Goal: Information Seeking & Learning: Learn about a topic

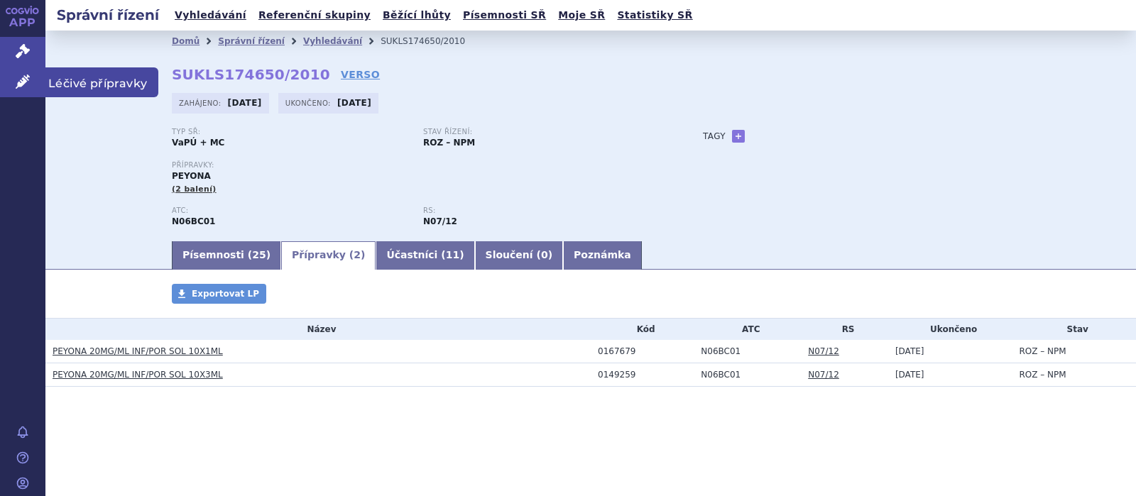
click at [16, 80] on icon at bounding box center [23, 82] width 14 height 14
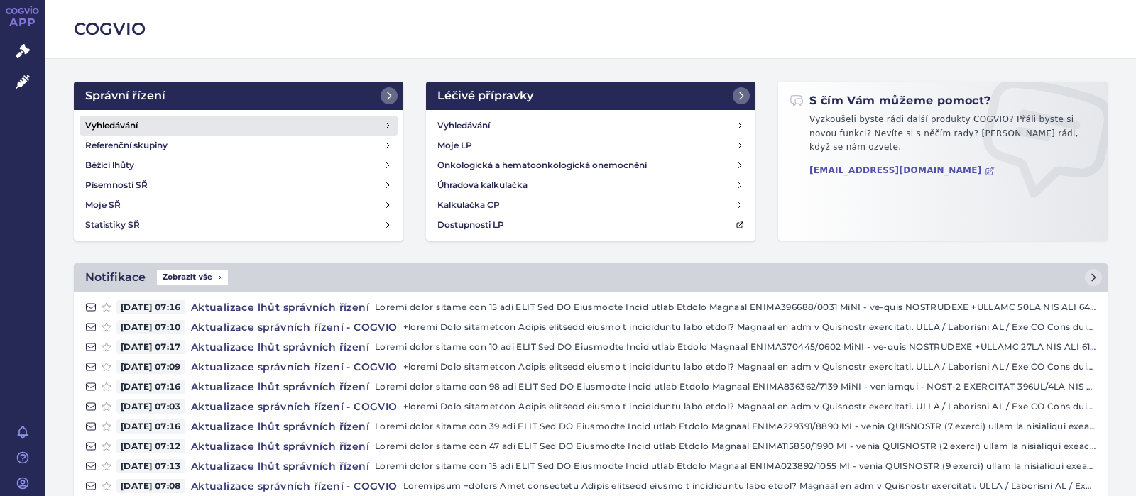
click at [116, 123] on h4 "Vyhledávání" at bounding box center [111, 126] width 53 height 14
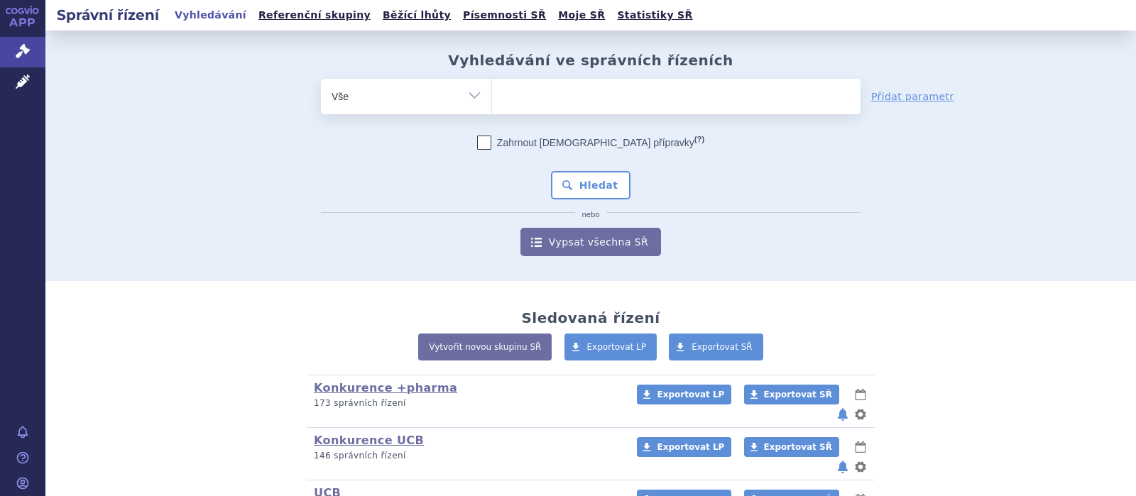
click at [557, 111] on span at bounding box center [676, 97] width 368 height 36
click at [492, 111] on select at bounding box center [491, 96] width 1 height 36
type input "n"
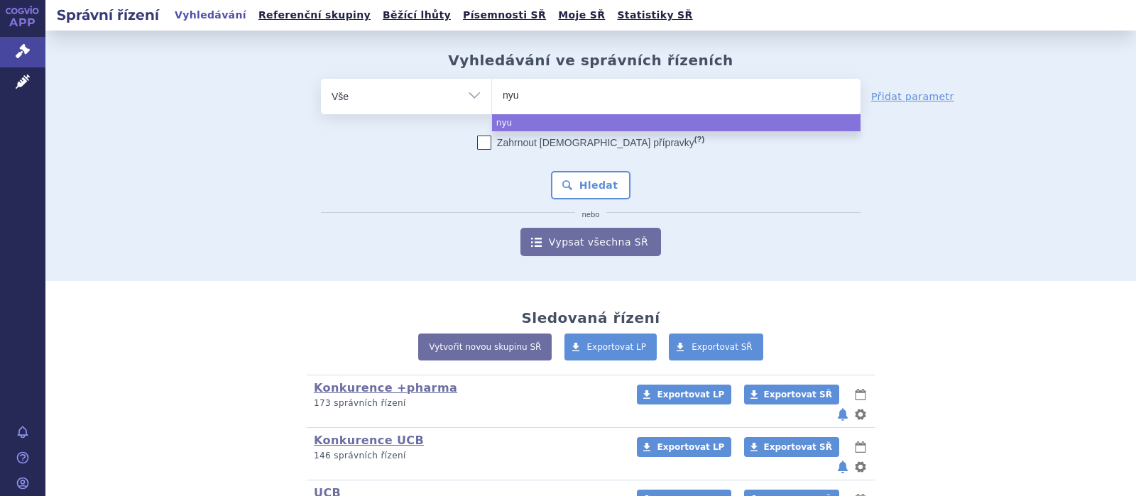
type input "nyus"
type input "nyusa"
select select "nyusa"
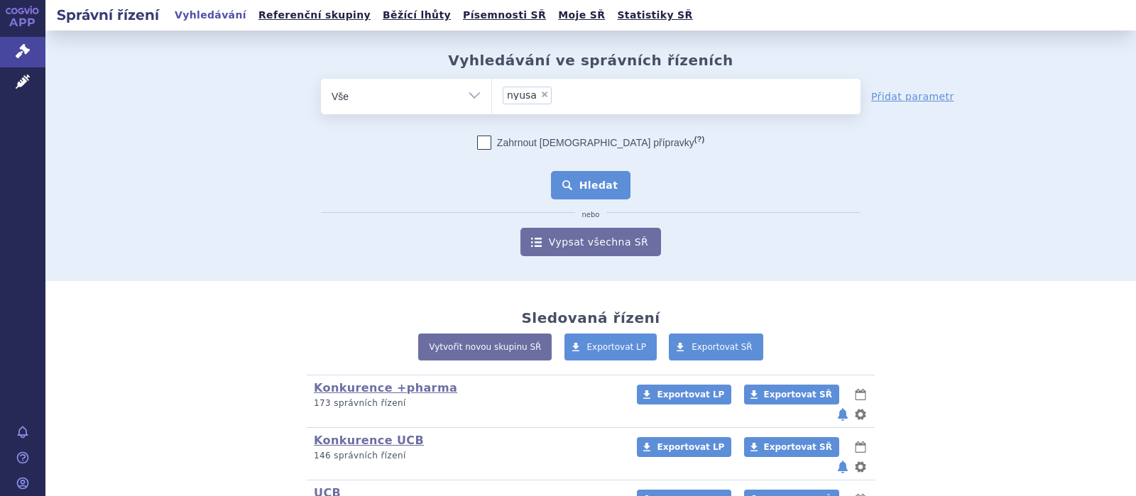
click at [591, 175] on button "Hledat" at bounding box center [591, 185] width 80 height 28
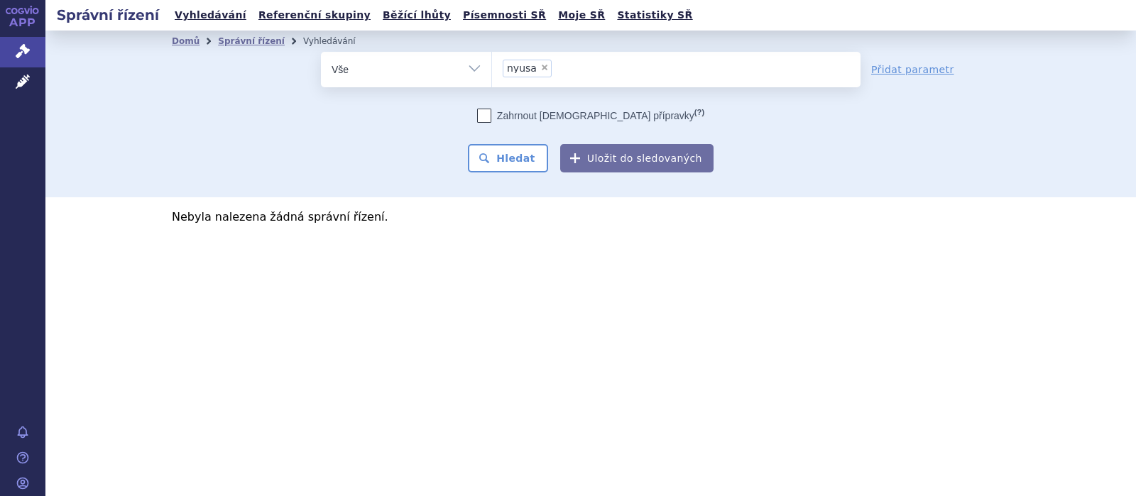
click at [542, 69] on span "×" at bounding box center [544, 67] width 9 height 9
click at [492, 69] on select "nyusa" at bounding box center [491, 69] width 1 height 36
select select
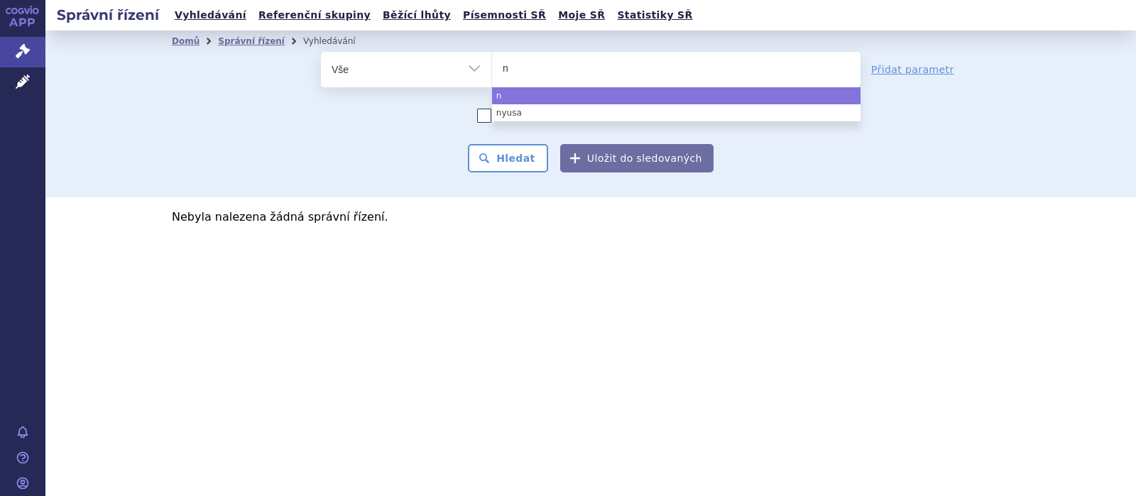
type input "ny"
type input "nym"
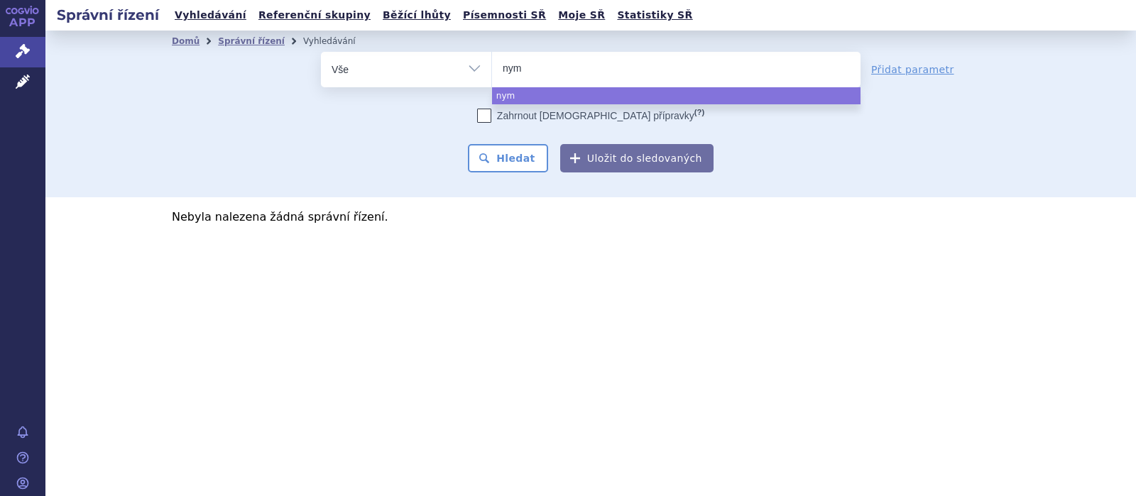
type input "nymu"
type input "nymusa"
select select "nymusa"
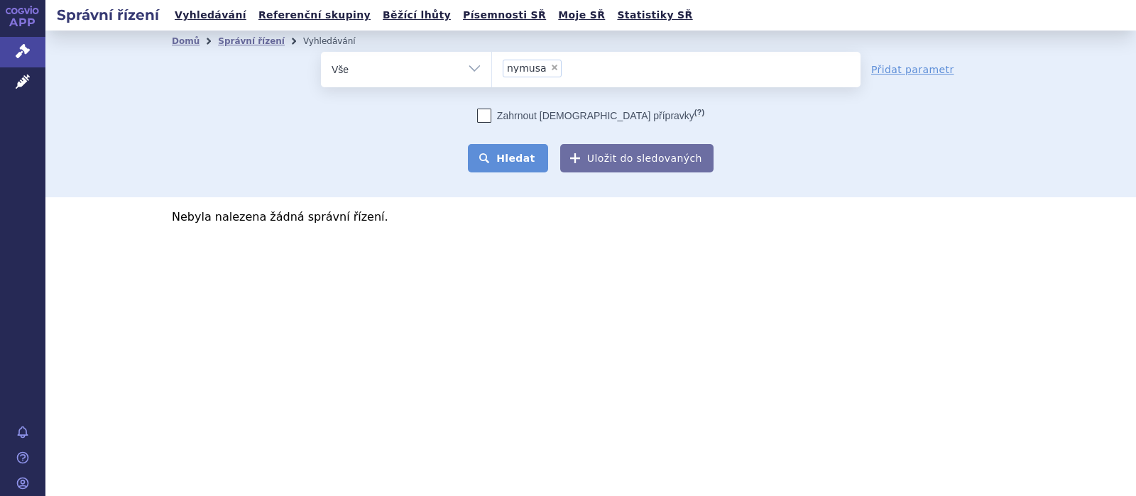
click at [520, 157] on button "Hledat" at bounding box center [508, 158] width 80 height 28
click at [552, 72] on span "×" at bounding box center [554, 67] width 9 height 9
click at [492, 72] on select "nymusa" at bounding box center [491, 69] width 1 height 36
select select
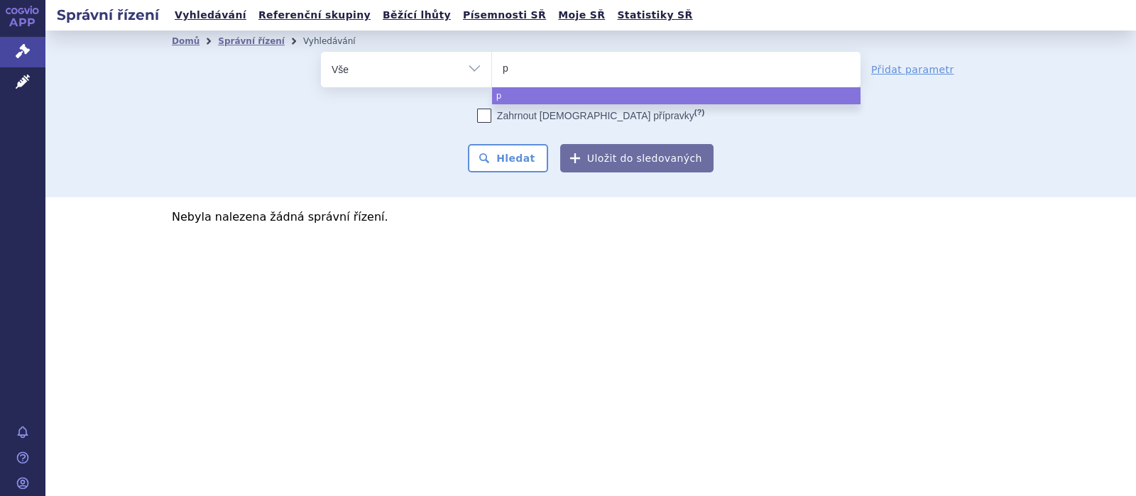
type input "pe"
type input "pey"
type input "peyo"
type input "peyon"
type input "peyona"
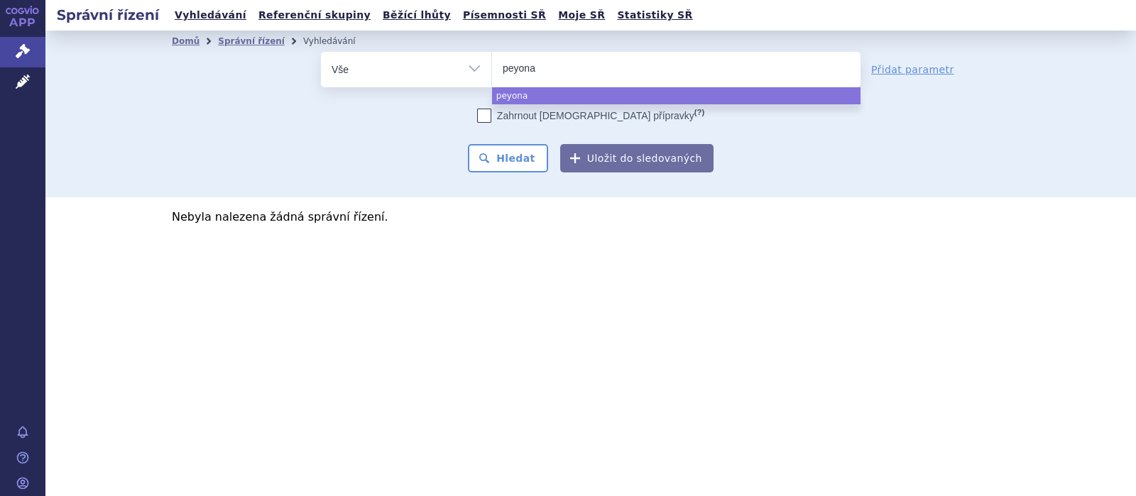
select select "peyona"
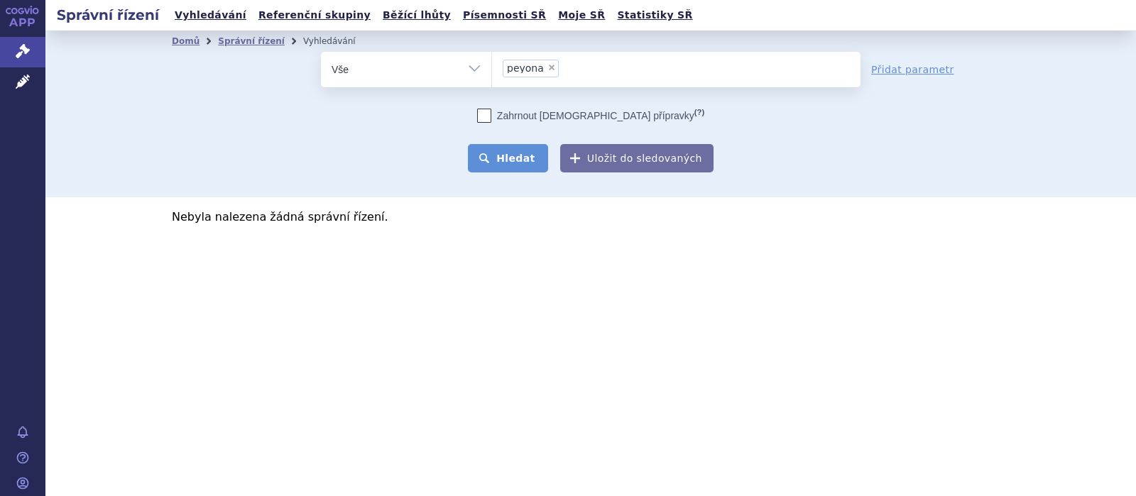
click at [515, 155] on button "Hledat" at bounding box center [508, 158] width 80 height 28
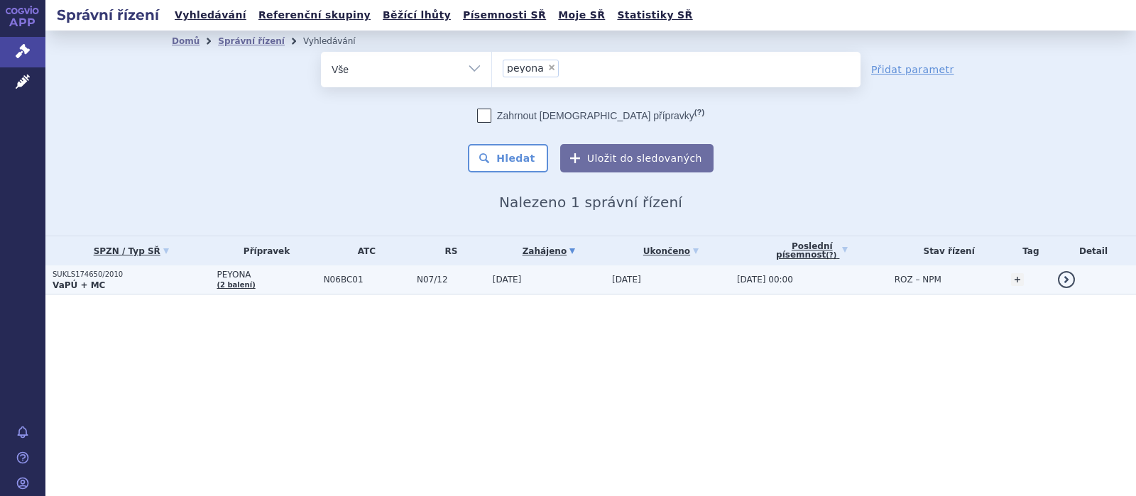
click at [94, 275] on p "SUKLS174650/2010" at bounding box center [131, 275] width 157 height 10
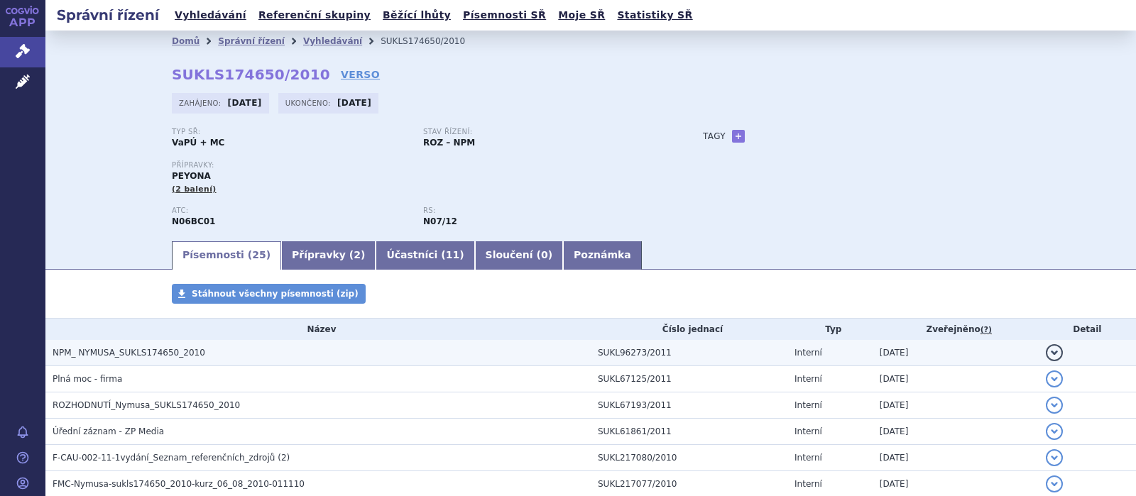
click at [165, 351] on span "NPM_ NYMUSA_SUKLS174650_2010" at bounding box center [129, 353] width 153 height 10
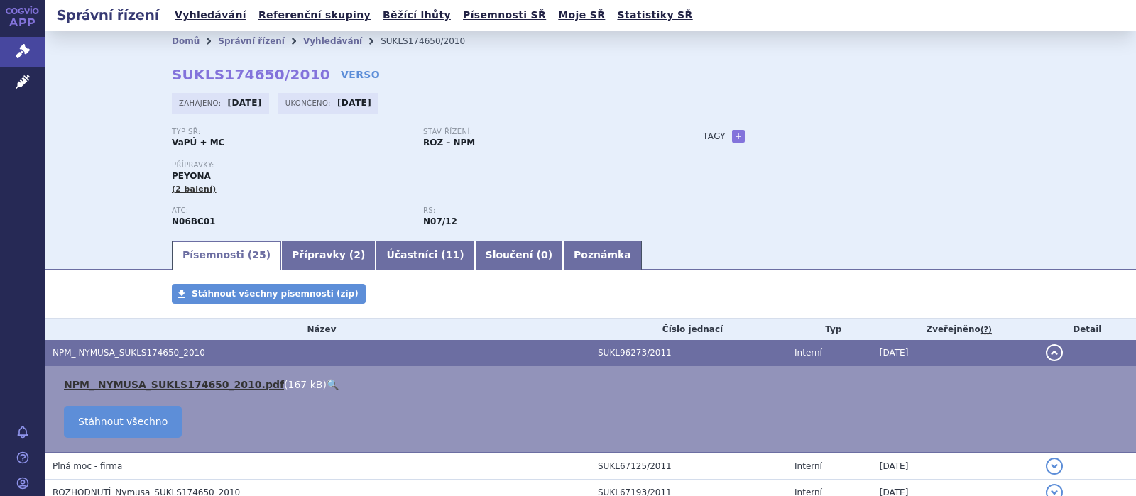
click at [186, 384] on link "NPM_ NYMUSA_SUKLS174650_2010.pdf" at bounding box center [174, 384] width 220 height 11
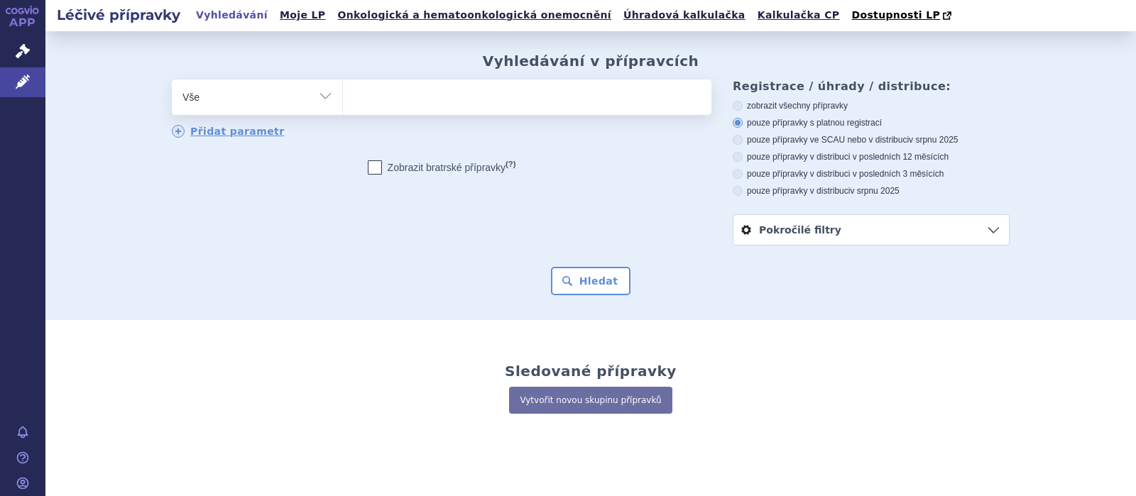
click at [365, 109] on ul at bounding box center [527, 95] width 368 height 30
click at [343, 109] on select at bounding box center [342, 97] width 1 height 36
type input "p"
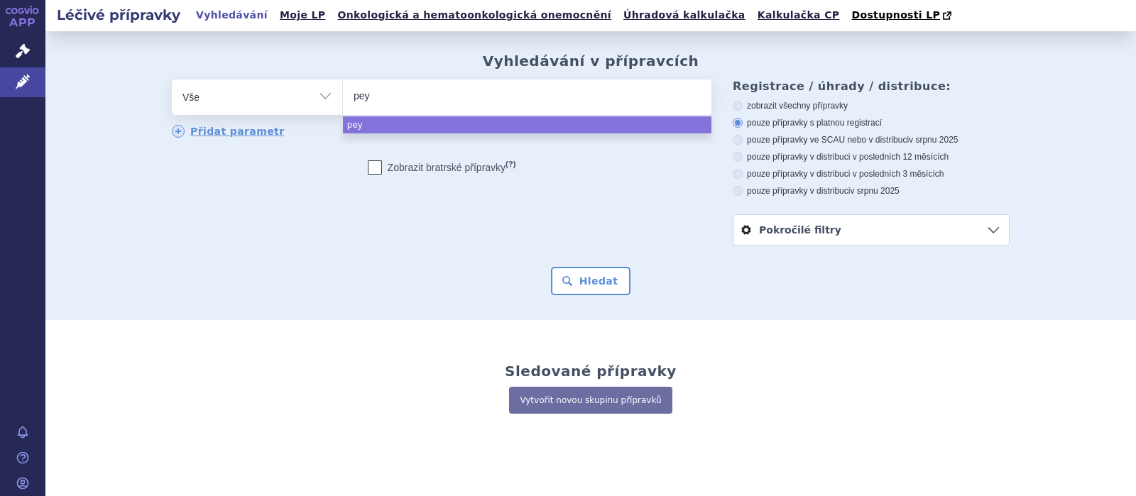
type input "peyo"
type input "peyon"
type input "peyona"
select select "peyona"
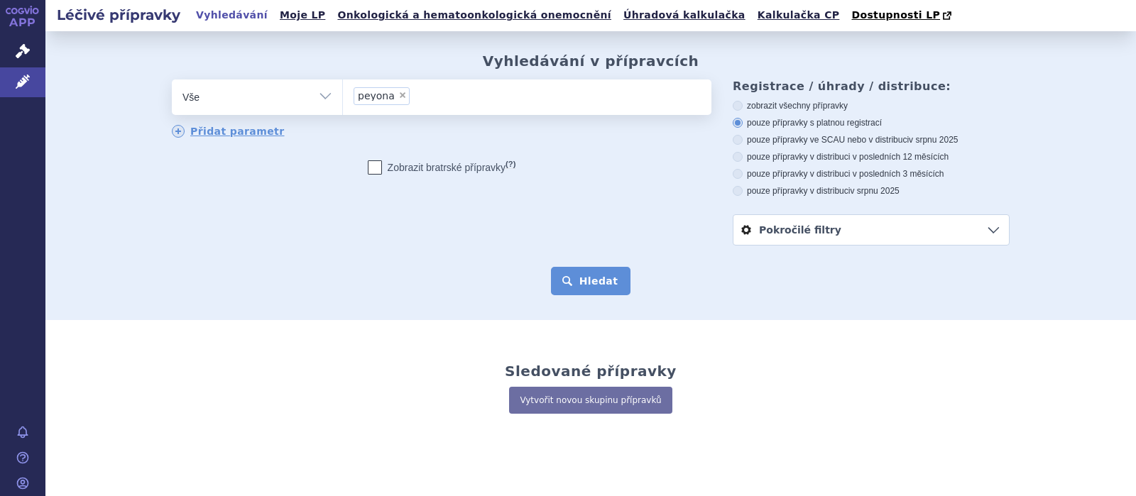
click at [611, 275] on button "Hledat" at bounding box center [591, 281] width 80 height 28
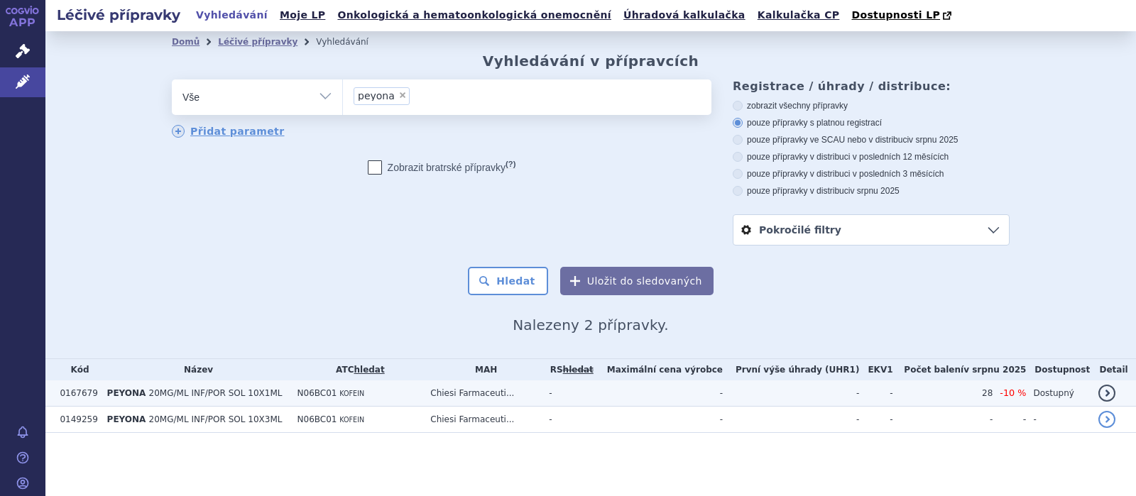
click at [338, 391] on td "N06BC01 KOFEIN" at bounding box center [356, 394] width 133 height 26
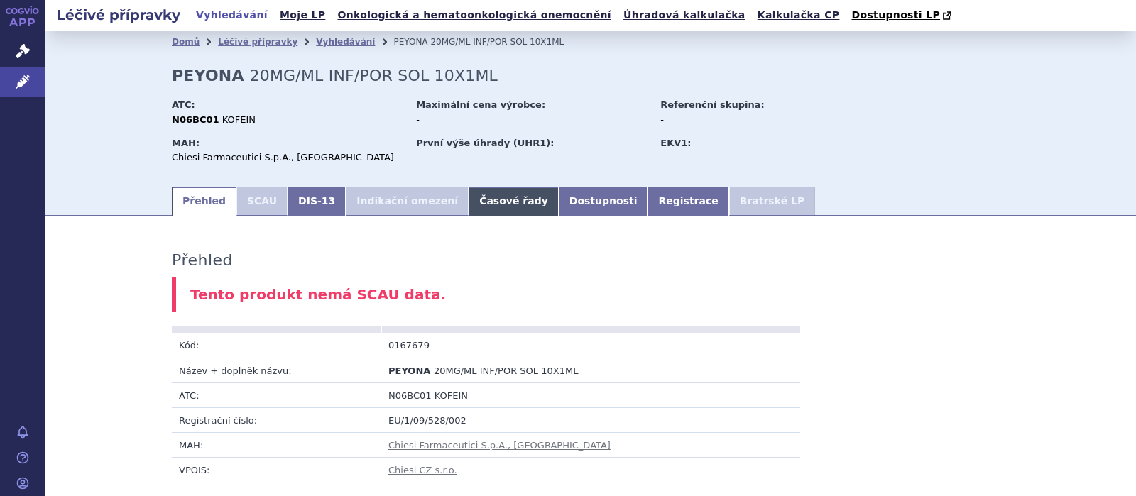
click at [486, 196] on link "Časové řady" at bounding box center [514, 201] width 90 height 28
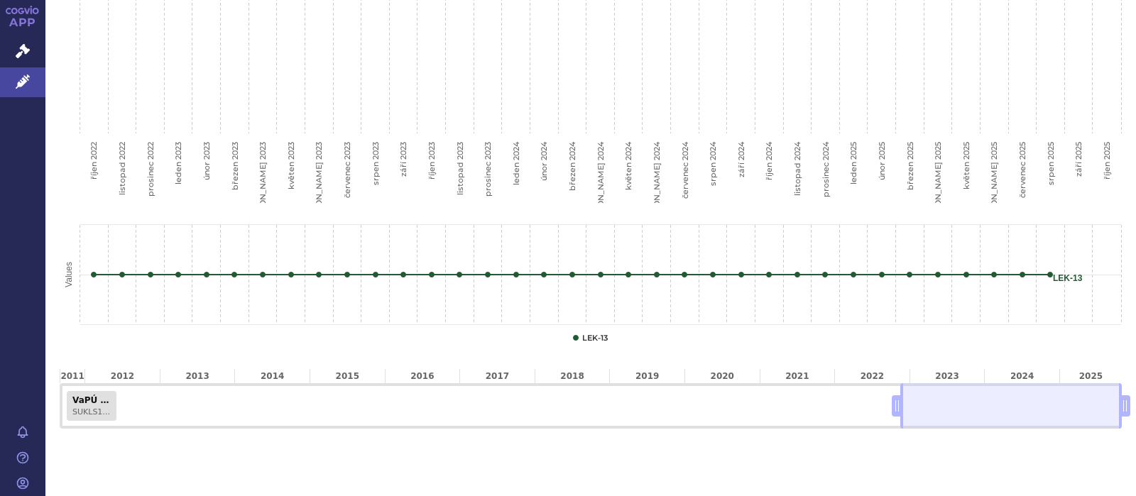
scroll to position [648, 0]
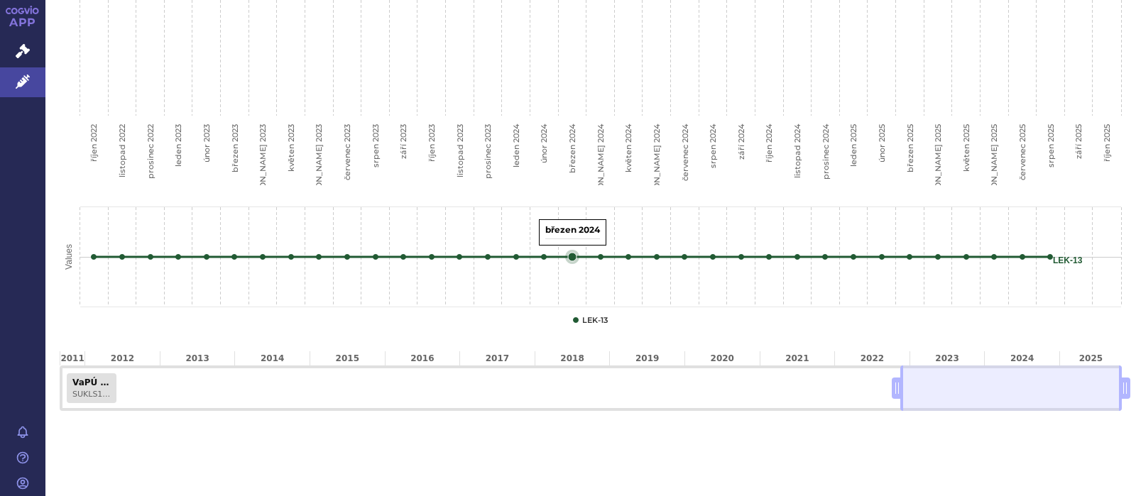
click at [573, 257] on icon "březen 2024, 0.00. LEK-13." at bounding box center [572, 257] width 9 height 9
click at [586, 324] on button "Show LEK-13" at bounding box center [593, 320] width 23 height 11
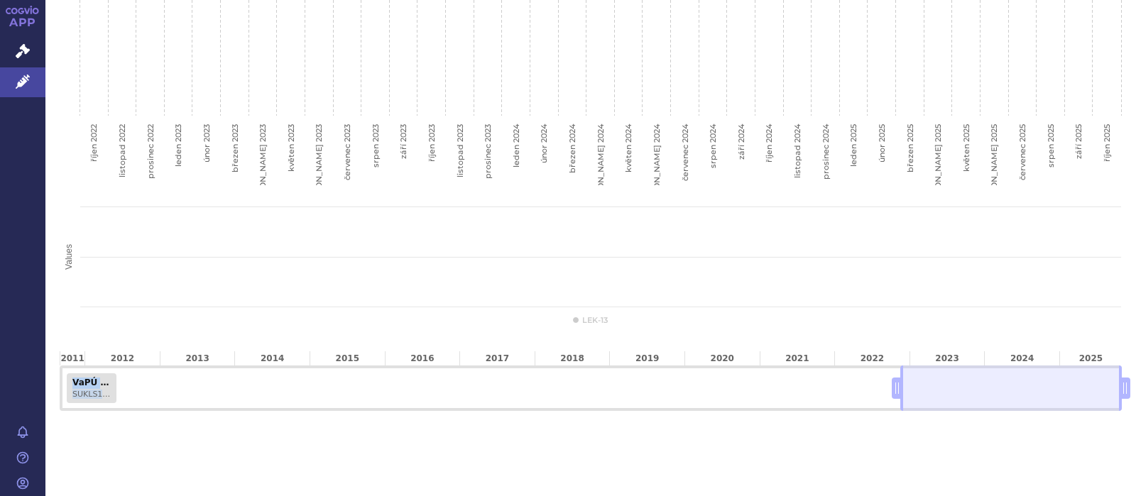
click at [902, 390] on div "VaPÚ + MC SUKLS174650/2010" at bounding box center [591, 388] width 1062 height 45
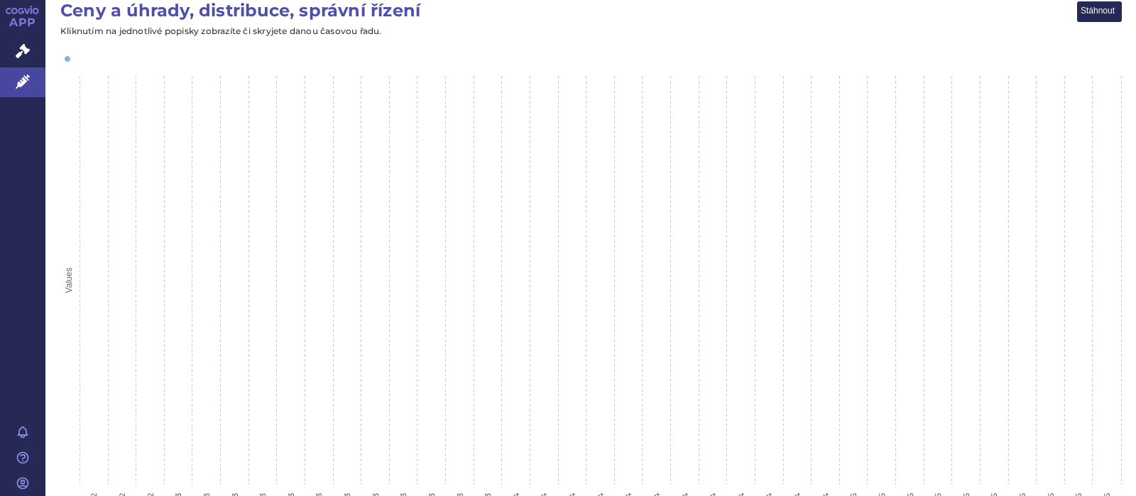
scroll to position [0, 0]
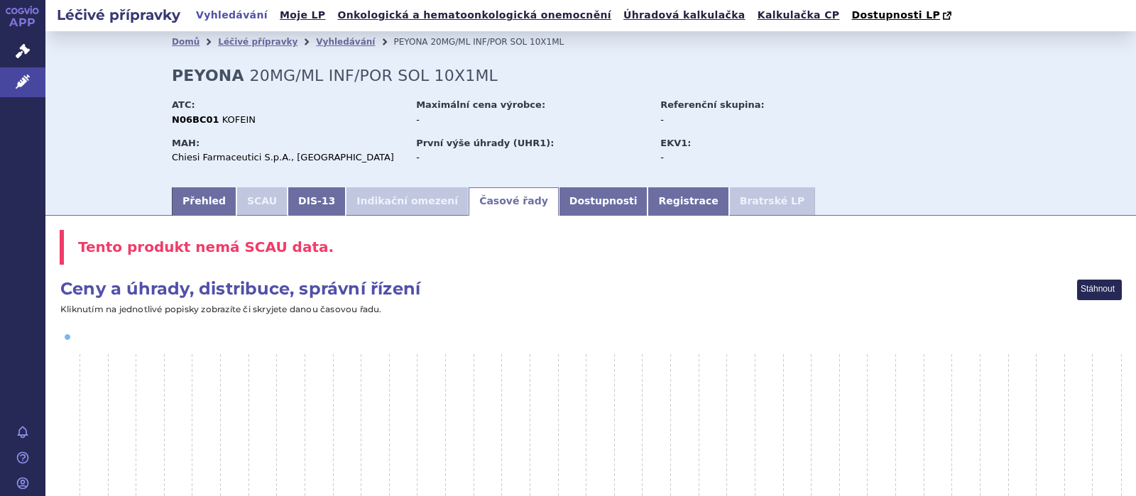
click at [256, 204] on li "SCAU" at bounding box center [261, 201] width 51 height 28
click at [197, 199] on link "Přehled" at bounding box center [204, 201] width 65 height 28
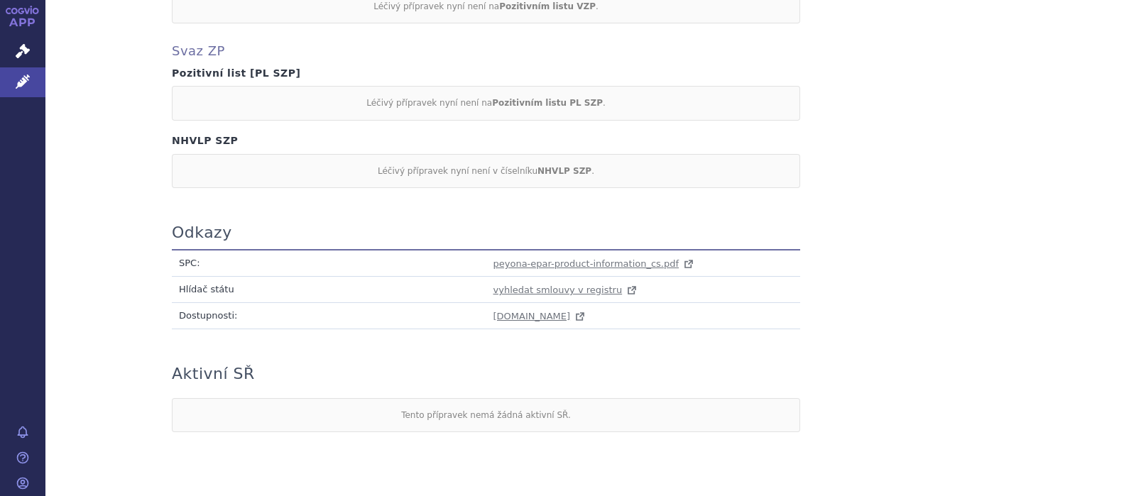
scroll to position [738, 0]
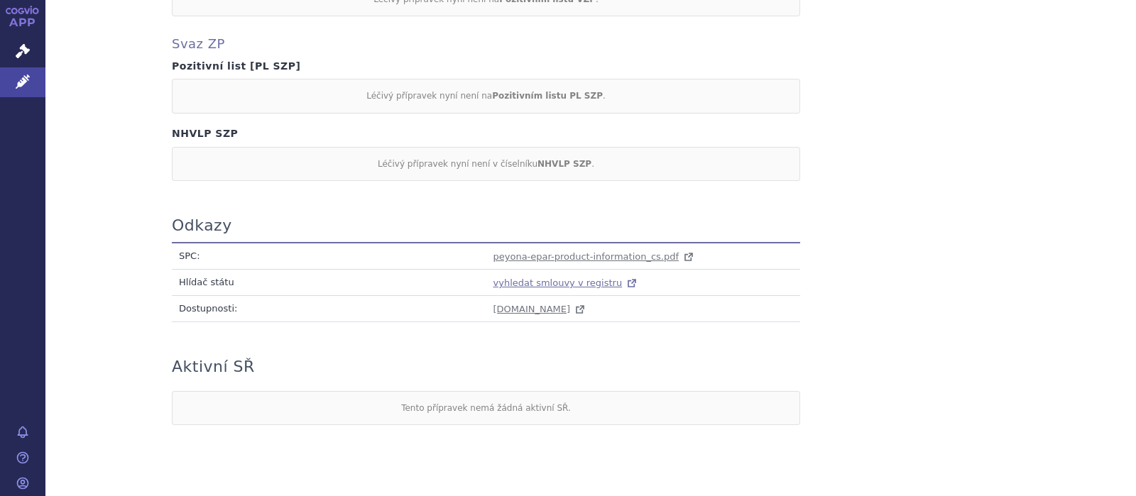
click at [542, 280] on span "vyhledat smlouvy v registru" at bounding box center [557, 283] width 129 height 11
